Goal: Contribute content: Contribute content

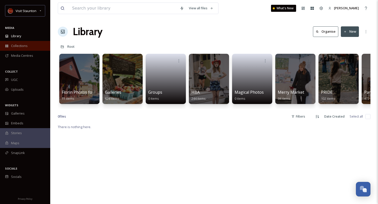
click at [25, 44] on span "Collections" at bounding box center [19, 45] width 17 height 5
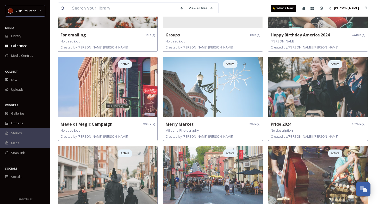
scroll to position [251, 0]
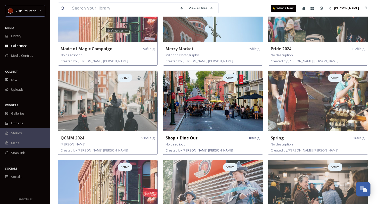
click at [192, 135] on strong "Shop + Dine Out" at bounding box center [182, 138] width 32 height 6
click at [206, 98] on img at bounding box center [212, 101] width 99 height 60
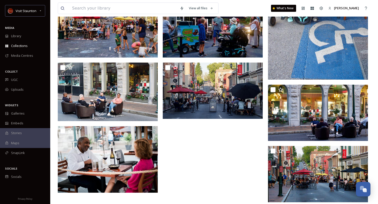
scroll to position [153, 0]
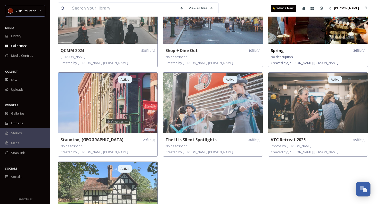
scroll to position [375, 0]
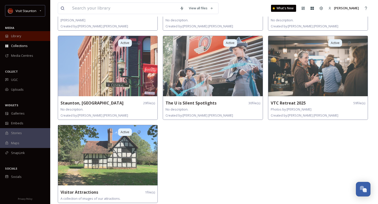
click at [22, 32] on div "Library" at bounding box center [25, 36] width 50 height 10
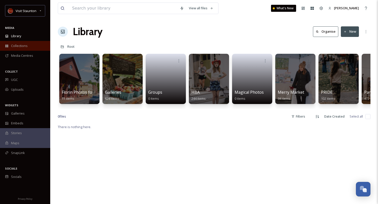
click at [23, 47] on span "Collections" at bounding box center [19, 45] width 17 height 5
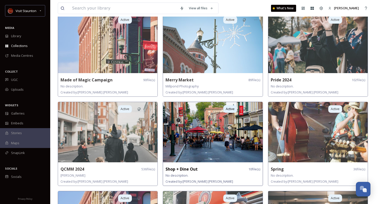
scroll to position [226, 0]
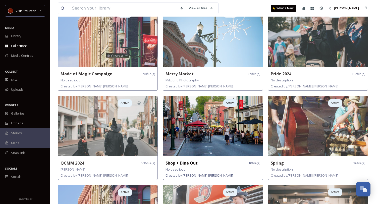
click at [182, 164] on strong "Shop + Dine Out" at bounding box center [182, 163] width 32 height 6
click at [187, 133] on img at bounding box center [212, 126] width 99 height 60
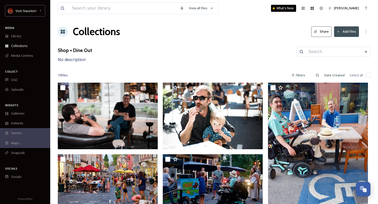
click at [340, 33] on icon at bounding box center [338, 31] width 3 height 3
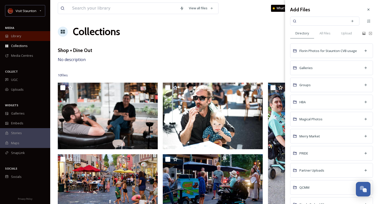
click at [30, 36] on div "Library" at bounding box center [25, 36] width 50 height 10
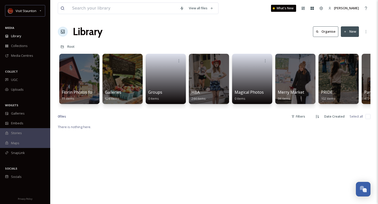
click at [344, 29] on button "New" at bounding box center [350, 31] width 18 height 10
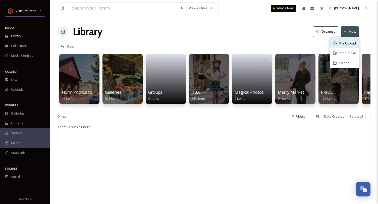
click at [346, 43] on span "File Upload" at bounding box center [347, 43] width 17 height 5
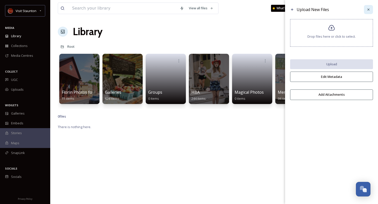
click at [370, 9] on icon at bounding box center [369, 10] width 4 height 4
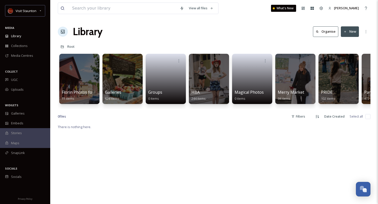
click at [354, 29] on button "New" at bounding box center [350, 31] width 18 height 10
click at [348, 61] on span "Folder" at bounding box center [344, 63] width 10 height 5
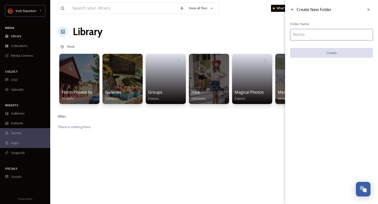
click at [346, 37] on input at bounding box center [331, 35] width 83 height 12
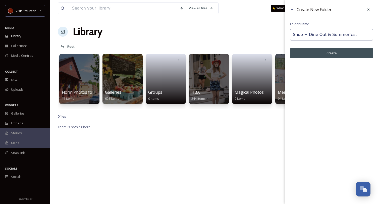
type input "Shop + Dine Out & Summerfest"
click at [342, 54] on button "Create" at bounding box center [331, 53] width 83 height 10
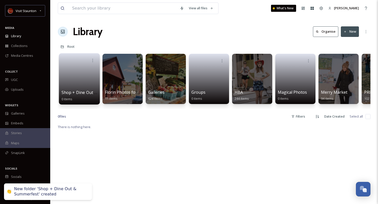
click at [74, 90] on span "Shop + Dine Out & Summerfest" at bounding box center [92, 93] width 60 height 6
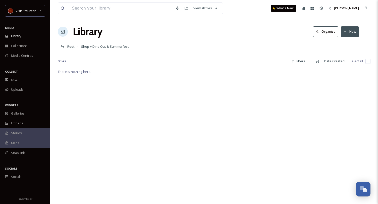
click at [350, 30] on button "New" at bounding box center [350, 31] width 18 height 10
click at [350, 44] on span "File Upload" at bounding box center [347, 43] width 17 height 5
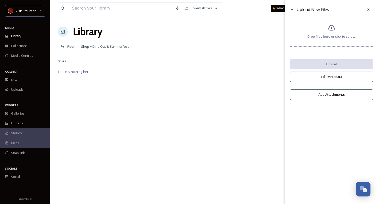
click at [336, 37] on span "Drop files here or click to select." at bounding box center [331, 36] width 48 height 5
click at [241, 30] on div "Library Organise New" at bounding box center [214, 31] width 313 height 15
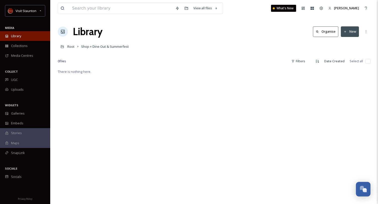
click at [35, 35] on div "Library" at bounding box center [25, 36] width 50 height 10
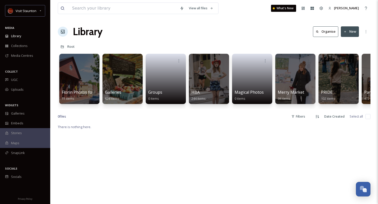
click at [352, 29] on button "New" at bounding box center [350, 31] width 18 height 10
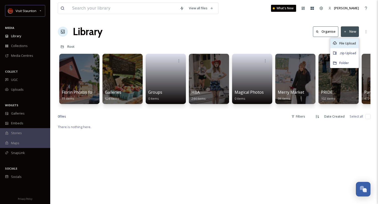
click at [347, 43] on span "File Upload" at bounding box center [347, 43] width 17 height 5
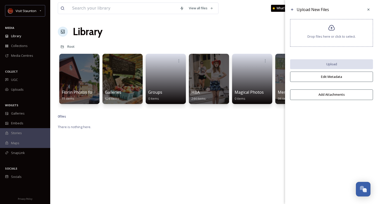
click at [337, 34] on span "Drop files here or click to select." at bounding box center [331, 36] width 48 height 5
click at [27, 46] on span "Collections" at bounding box center [19, 45] width 17 height 5
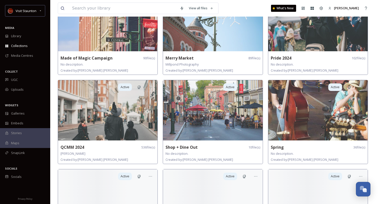
scroll to position [251, 0]
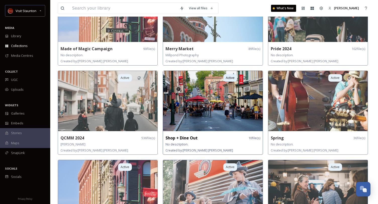
click at [191, 105] on img at bounding box center [212, 101] width 99 height 60
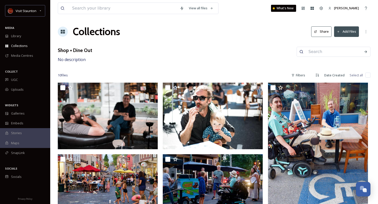
click at [342, 27] on button "Add Files" at bounding box center [346, 31] width 25 height 10
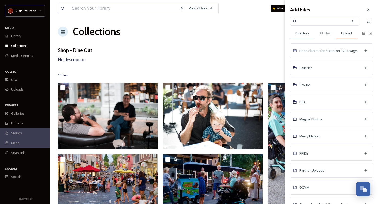
click at [347, 35] on span "Upload" at bounding box center [346, 33] width 11 height 5
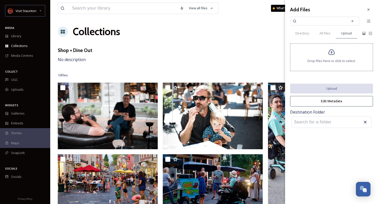
click at [329, 54] on icon at bounding box center [331, 52] width 7 height 6
click at [343, 52] on div "Drop files here or click to select." at bounding box center [331, 57] width 83 height 28
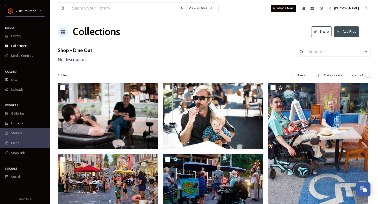
click at [144, 36] on div "Collections Share Add Files" at bounding box center [214, 31] width 313 height 15
click at [340, 32] on button "Add Files" at bounding box center [346, 31] width 25 height 10
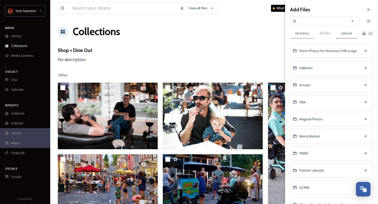
click at [349, 35] on span "Upload" at bounding box center [346, 33] width 11 height 5
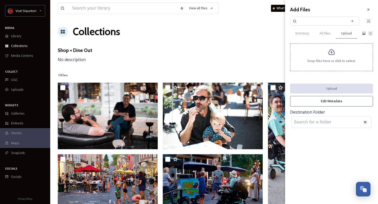
click at [326, 59] on span "Drop files here or click to select." at bounding box center [331, 61] width 48 height 5
click at [341, 64] on div "Drop files here or click to select." at bounding box center [331, 57] width 83 height 28
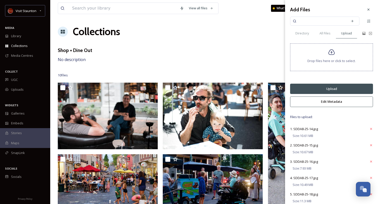
click at [343, 88] on button "Upload" at bounding box center [331, 89] width 83 height 10
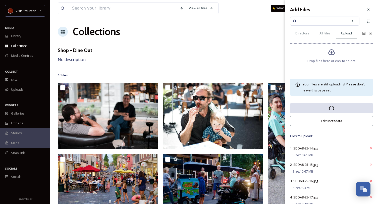
click at [326, 119] on button "Edit Metadata" at bounding box center [331, 121] width 83 height 10
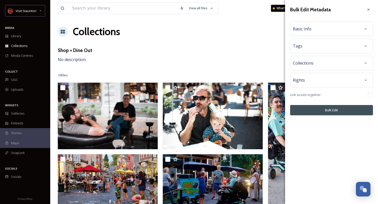
click at [339, 25] on div "Basic Info" at bounding box center [331, 28] width 77 height 9
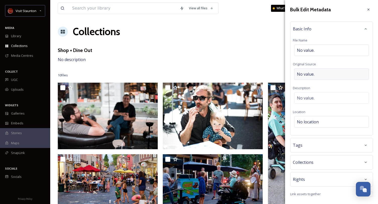
click at [336, 72] on div "No value." at bounding box center [331, 74] width 75 height 12
type input "Kate Simon"
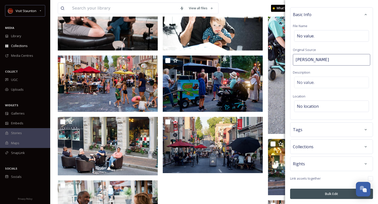
scroll to position [100, 0]
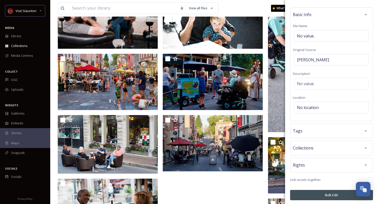
click at [339, 159] on div "Rights" at bounding box center [331, 165] width 83 height 15
click at [339, 165] on div "Rights" at bounding box center [331, 165] width 77 height 9
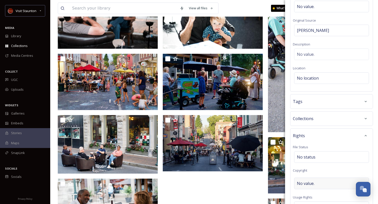
scroll to position [65, 0]
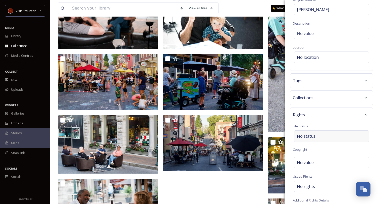
click at [339, 139] on div "No status" at bounding box center [331, 136] width 75 height 12
click at [339, 139] on input at bounding box center [321, 136] width 55 height 11
click at [361, 115] on div at bounding box center [365, 114] width 9 height 9
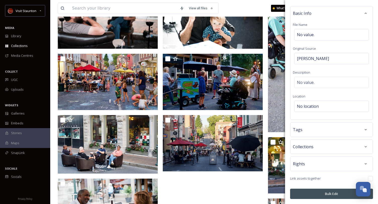
click at [333, 193] on button "Bulk Edit" at bounding box center [331, 194] width 83 height 10
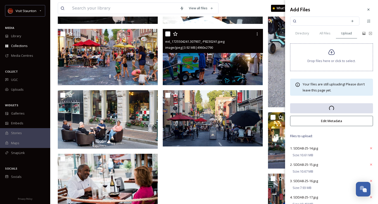
scroll to position [153, 0]
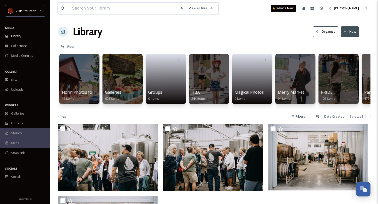
click at [94, 8] on input at bounding box center [124, 8] width 108 height 11
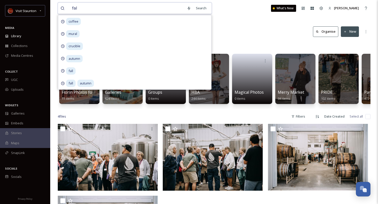
type input "fall"
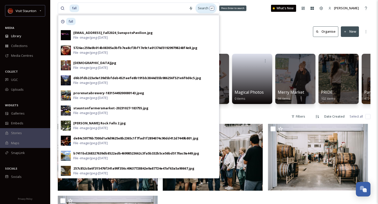
click at [197, 10] on div "Search Press Enter to search" at bounding box center [205, 8] width 21 height 10
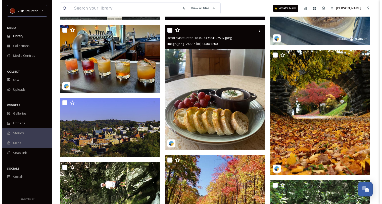
scroll to position [126, 0]
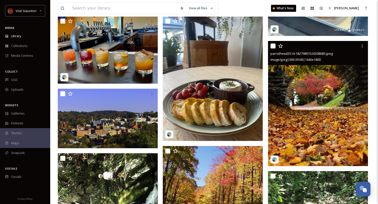
click at [326, 94] on img at bounding box center [318, 103] width 100 height 125
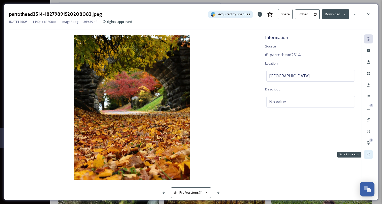
click at [368, 154] on icon at bounding box center [368, 154] width 3 height 3
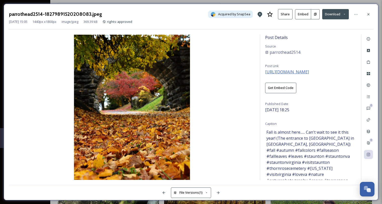
click at [309, 72] on span "https://www.instagram.com/p/DAjtf3_y852/" at bounding box center [287, 72] width 44 height 6
click at [366, 16] on div at bounding box center [368, 14] width 9 height 9
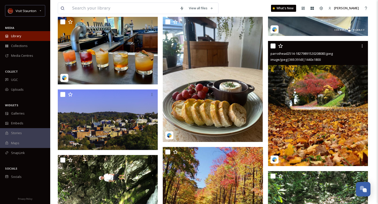
click at [20, 36] on span "Library" at bounding box center [16, 36] width 10 height 5
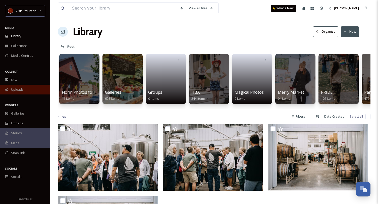
click at [27, 91] on div "Uploads" at bounding box center [25, 90] width 50 height 10
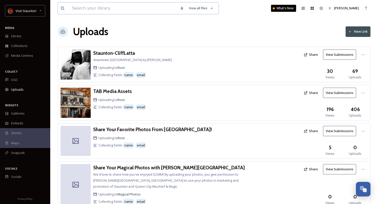
click at [105, 7] on input at bounding box center [124, 8] width 108 height 11
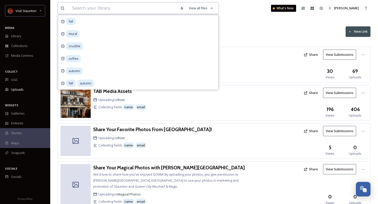
paste input "<iframe id=”snapseaSingleEmbed-3caa9a35-66af-4fe4-9850-564186851278″ src=”https…"
type input "<iframe id=”snapseaSingleEmbed-3caa9a35-66af-4fe4-9850-564186851278″ src=”https…"
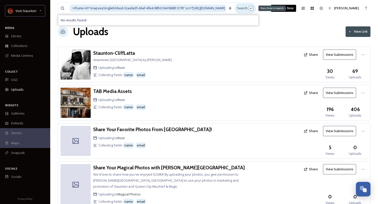
click at [245, 5] on div "Search Press Enter to search" at bounding box center [245, 8] width 21 height 10
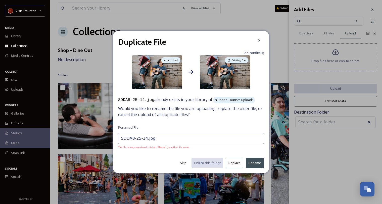
scroll to position [153, 0]
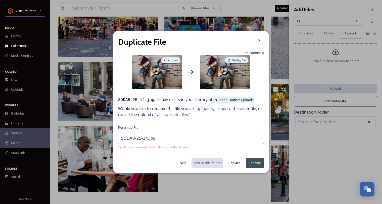
click at [183, 163] on button "Skip" at bounding box center [183, 163] width 12 height 10
type input "SDDA8-25-15.jpg"
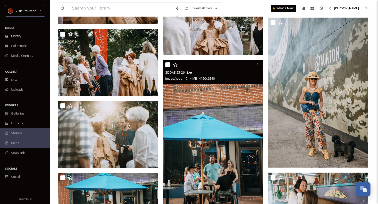
scroll to position [2437, 0]
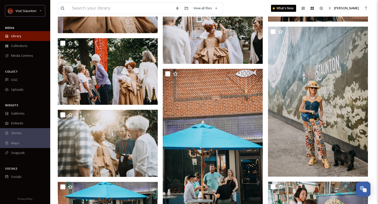
click at [16, 35] on span "Library" at bounding box center [16, 36] width 10 height 5
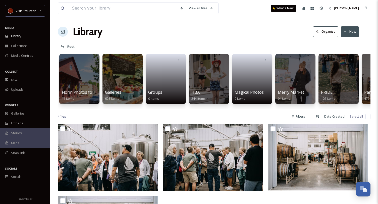
click at [345, 31] on icon at bounding box center [345, 31] width 3 height 3
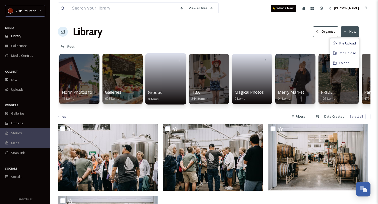
click at [165, 94] on div "Groups 0 items" at bounding box center [166, 95] width 36 height 13
click at [156, 91] on span "Groups" at bounding box center [155, 93] width 14 height 6
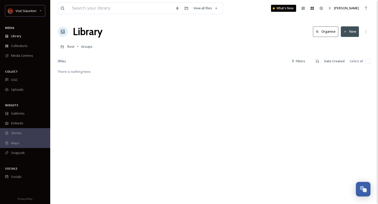
click at [350, 30] on button "New" at bounding box center [350, 31] width 18 height 10
click at [343, 45] on span "File Upload" at bounding box center [347, 43] width 17 height 5
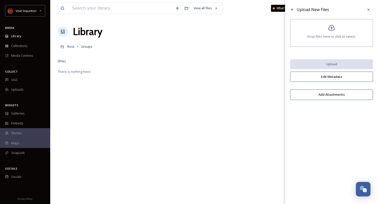
click at [340, 38] on span "Drop files here or click to select." at bounding box center [331, 36] width 48 height 5
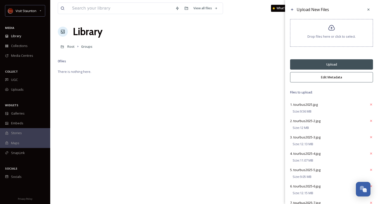
click at [351, 77] on button "Edit Metadata" at bounding box center [331, 77] width 83 height 10
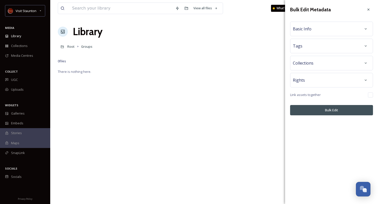
click at [339, 30] on div "Basic Info" at bounding box center [331, 28] width 77 height 9
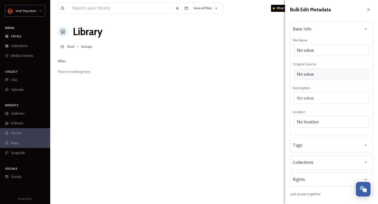
click at [330, 76] on div "No value." at bounding box center [331, 74] width 75 height 12
type input "Kate Simon"
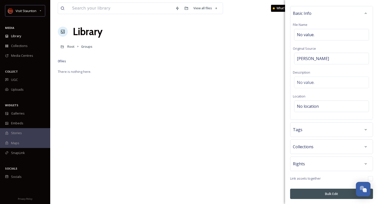
click at [331, 134] on div "Tags" at bounding box center [331, 129] width 77 height 9
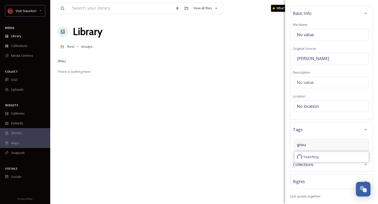
type input "group"
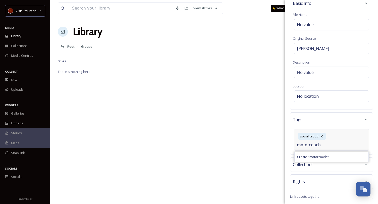
type input "motorcoach"
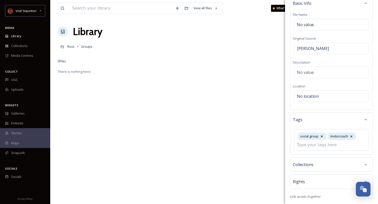
click at [357, 163] on div "Collections" at bounding box center [331, 164] width 83 height 15
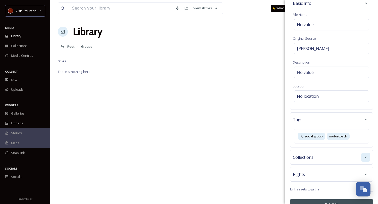
click at [361, 159] on div at bounding box center [365, 157] width 9 height 9
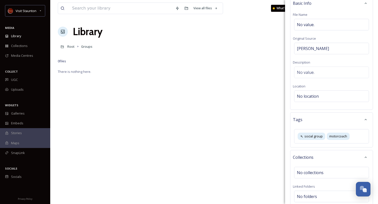
scroll to position [76, 0]
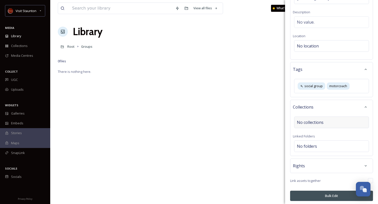
click at [343, 120] on div "No collections" at bounding box center [331, 123] width 75 height 12
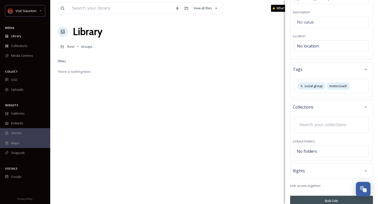
click at [340, 125] on input at bounding box center [324, 124] width 55 height 11
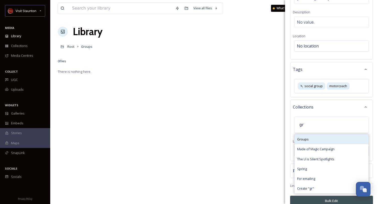
type input "gr"
click at [332, 138] on div "Groups" at bounding box center [332, 139] width 74 height 10
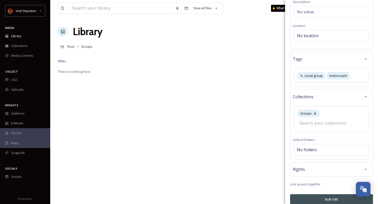
scroll to position [92, 0]
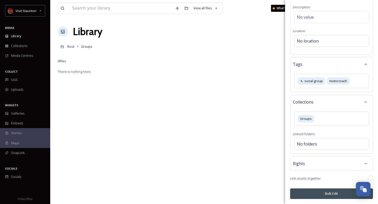
click at [341, 166] on div "Rights" at bounding box center [331, 163] width 77 height 9
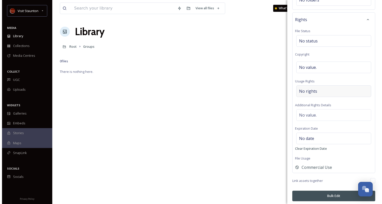
scroll to position [227, 0]
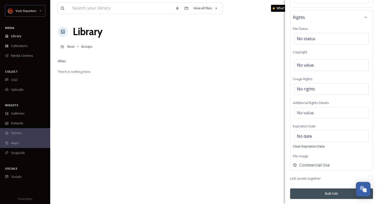
click at [331, 194] on button "Bulk Edit" at bounding box center [331, 193] width 83 height 10
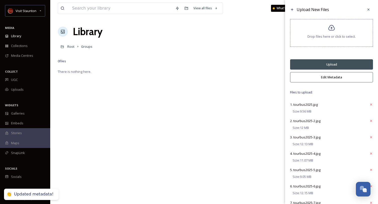
click at [332, 65] on button "Upload" at bounding box center [331, 64] width 83 height 10
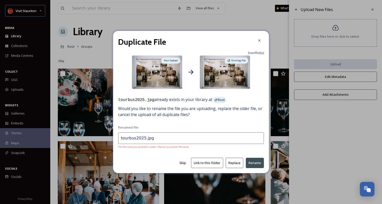
click at [184, 163] on button "Skip" at bounding box center [183, 163] width 12 height 10
type input "tourbus2025-2.jpg"
